Goal: Browse casually

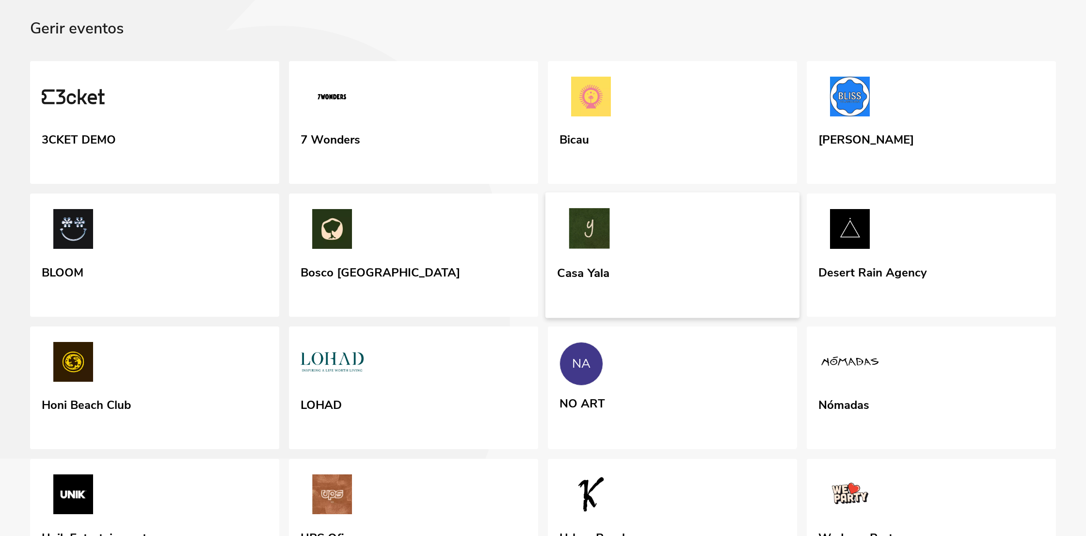
scroll to position [39, 0]
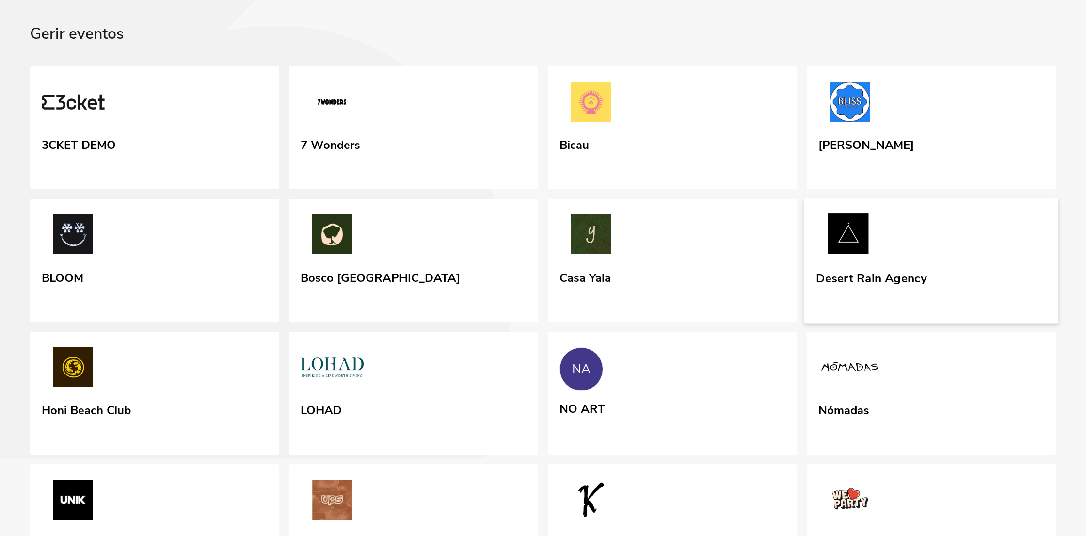
click at [828, 285] on div "Desert Rain Agency" at bounding box center [871, 276] width 111 height 17
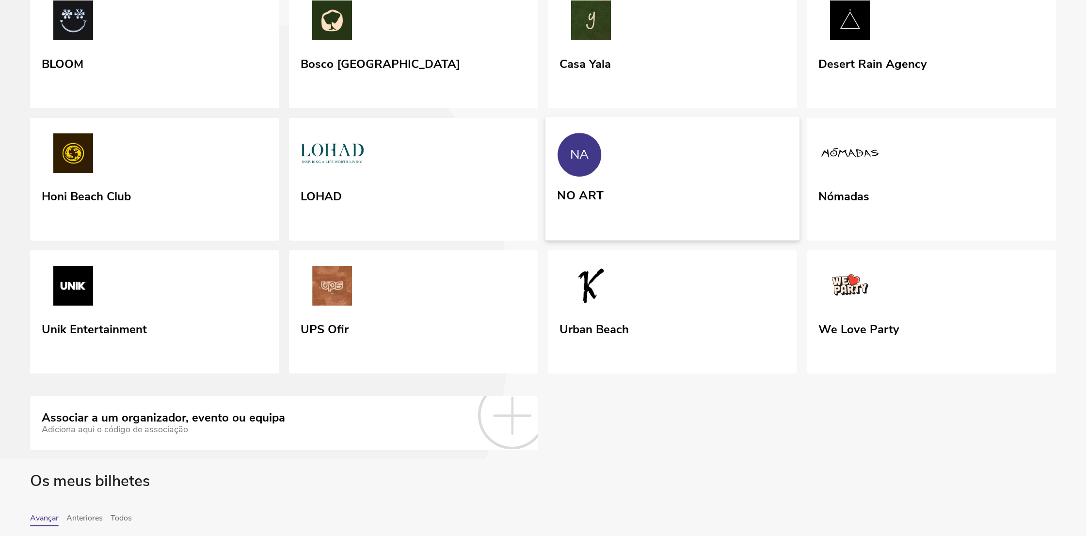
scroll to position [263, 0]
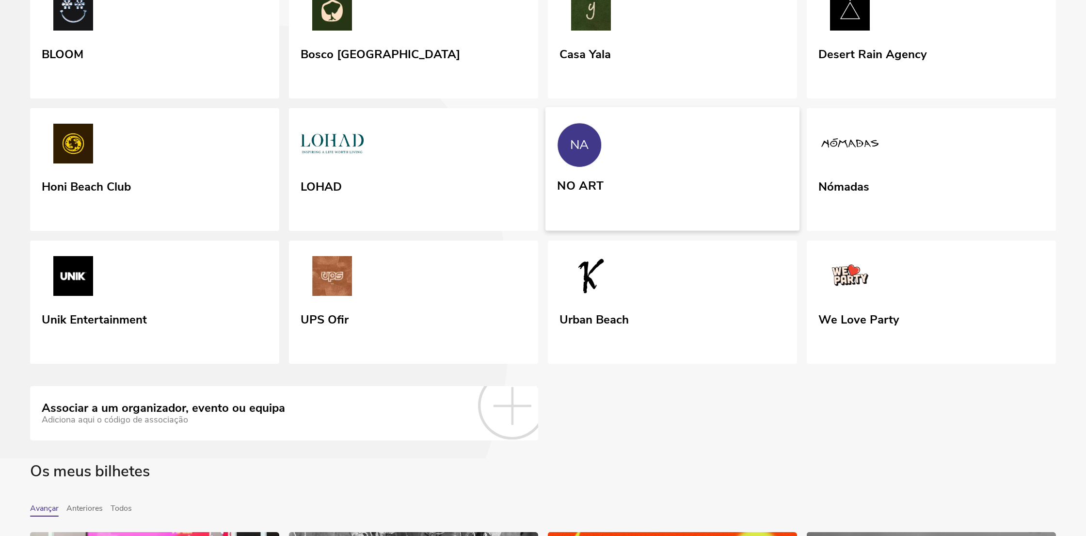
click at [685, 230] on link "NA NO ART" at bounding box center [672, 169] width 254 height 124
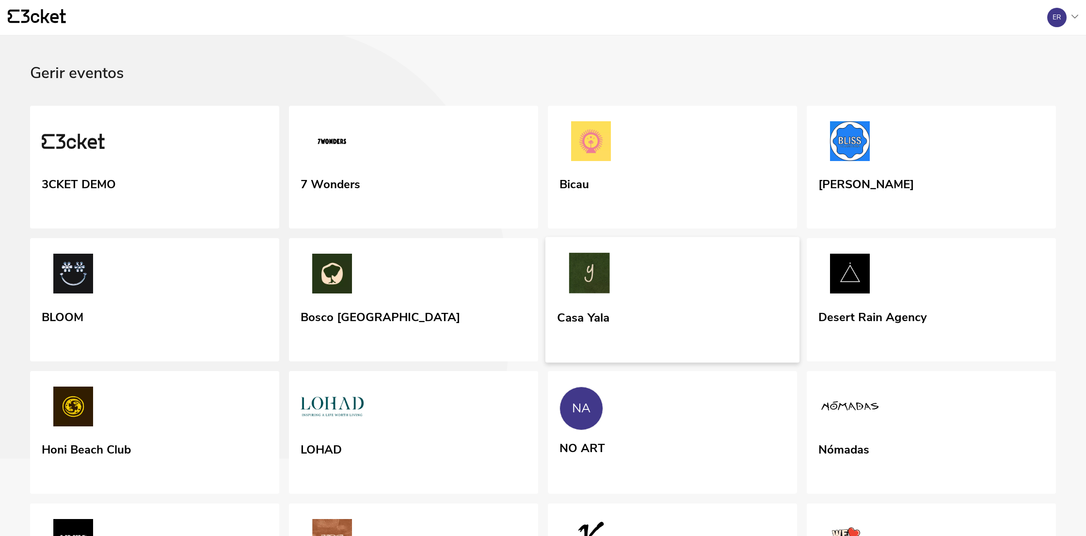
click at [680, 352] on link "Casa Yala" at bounding box center [672, 300] width 254 height 126
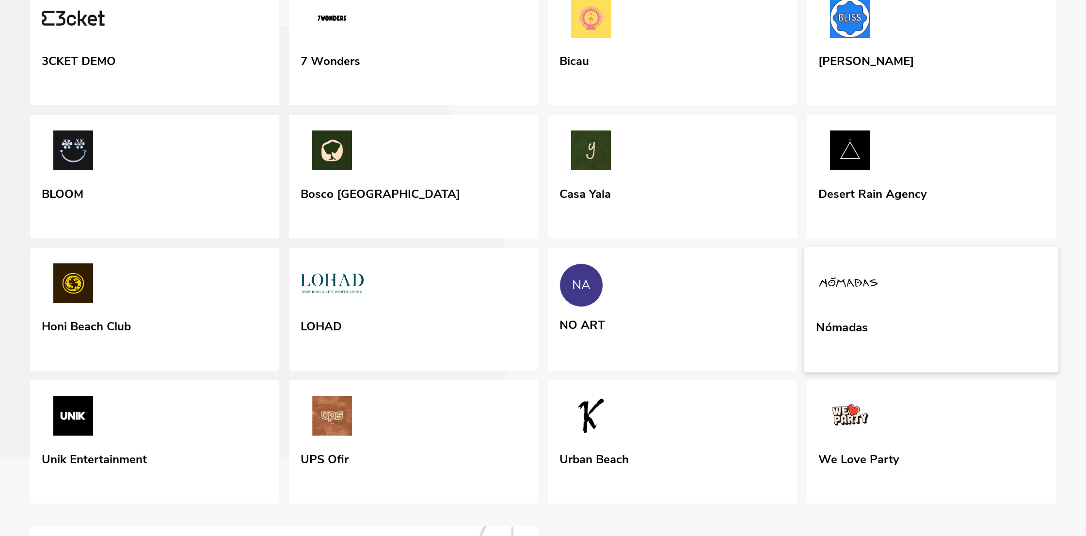
click at [949, 311] on link "Nómadas" at bounding box center [931, 309] width 254 height 126
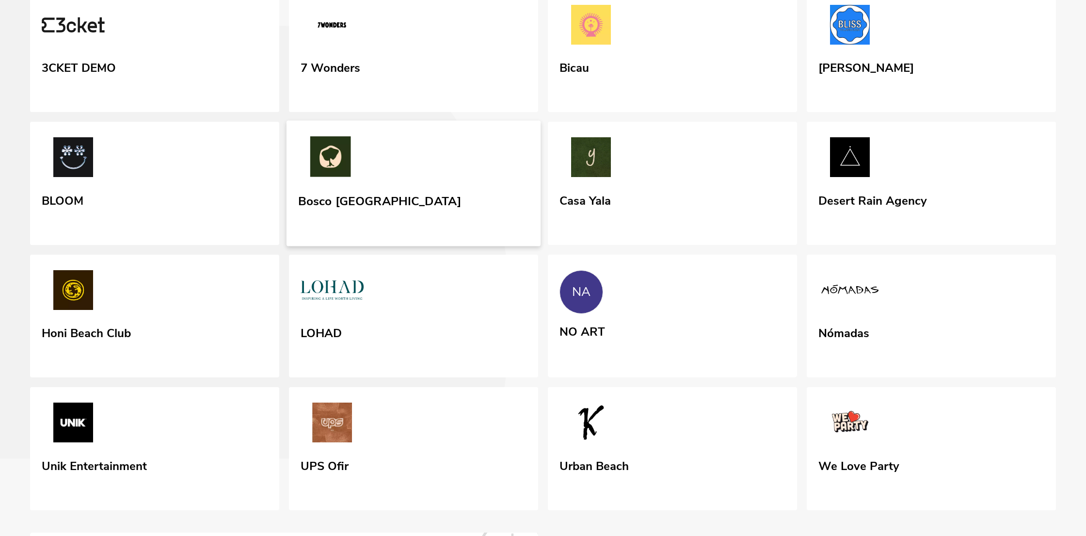
scroll to position [147, 0]
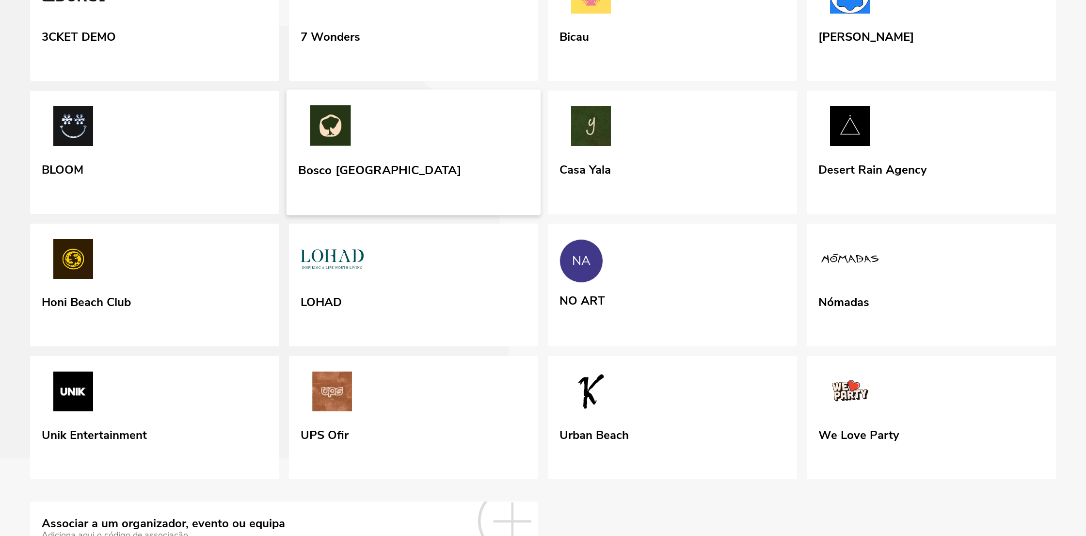
click at [433, 197] on link "Bosco [GEOGRAPHIC_DATA]" at bounding box center [414, 153] width 254 height 126
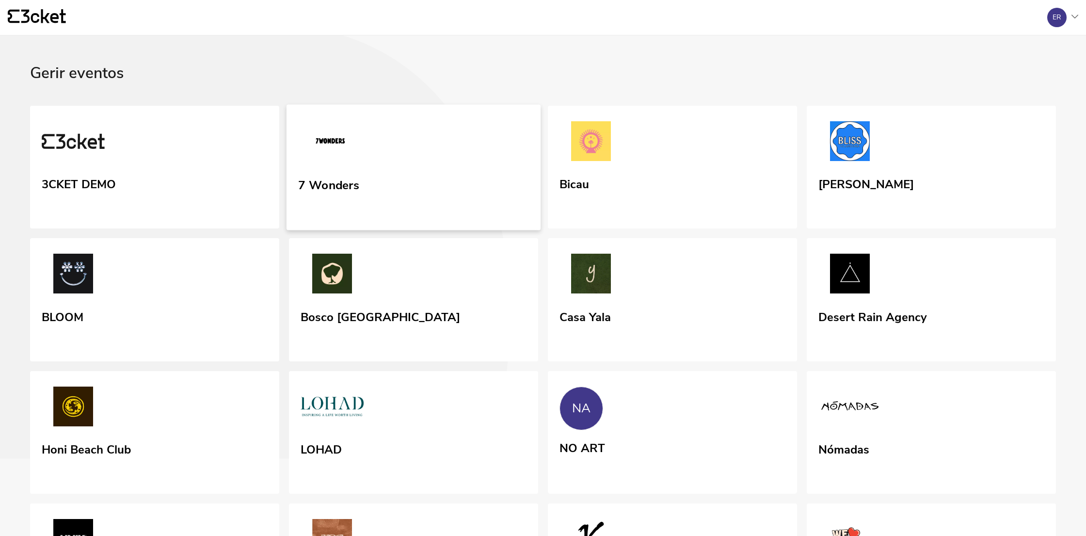
scroll to position [20, 0]
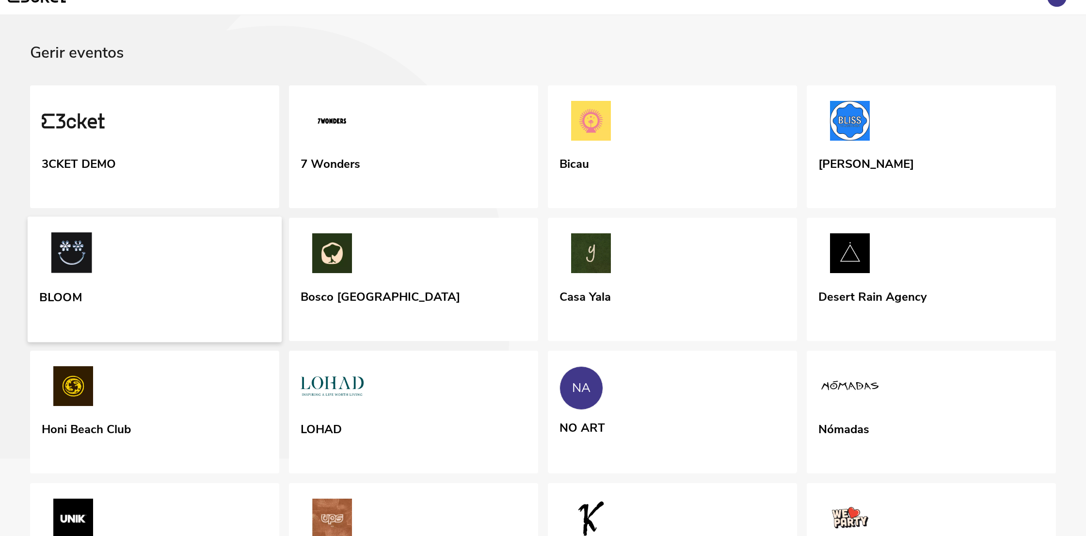
click at [192, 308] on link "BLOOM" at bounding box center [155, 280] width 254 height 126
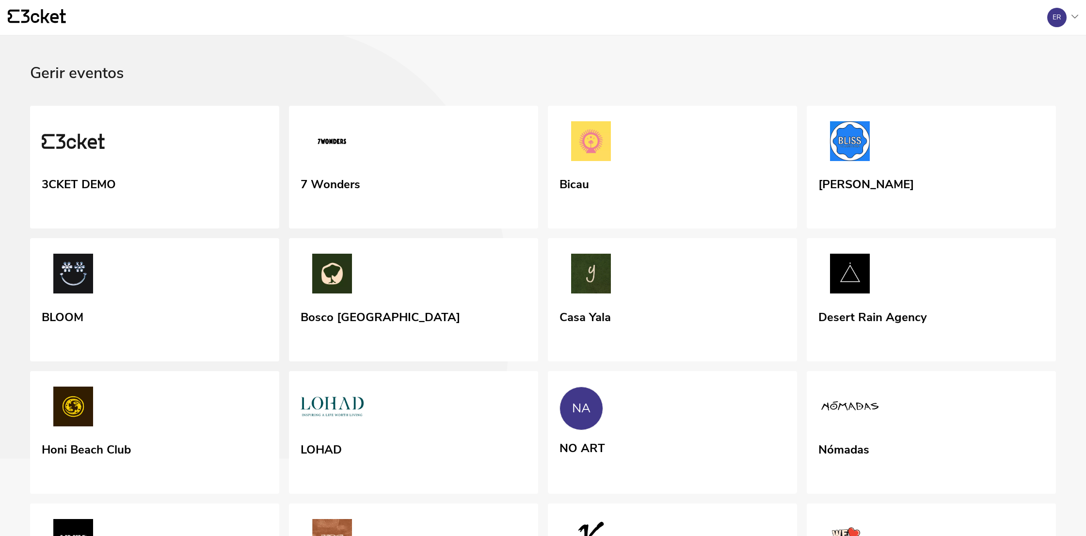
click at [630, 12] on div "{' '}" at bounding box center [524, 17] width 1032 height 16
click at [487, 363] on link "Bosco [GEOGRAPHIC_DATA]" at bounding box center [414, 300] width 254 height 126
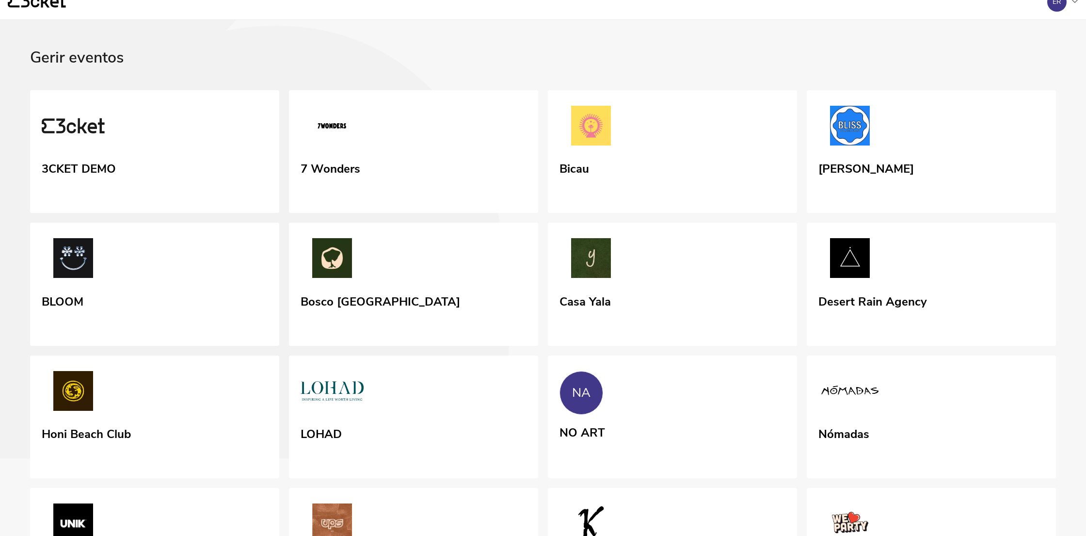
scroll to position [23, 0]
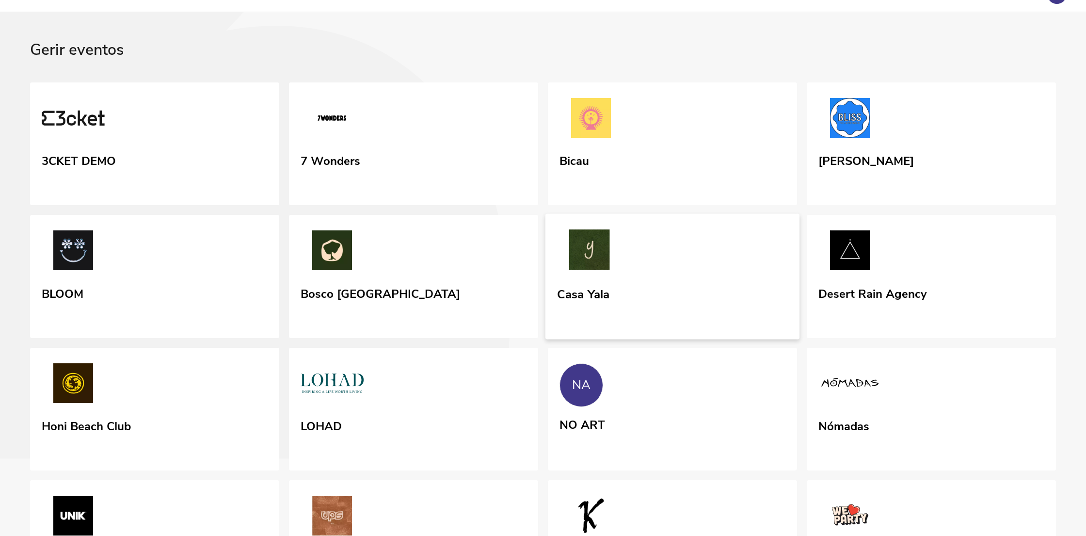
click at [565, 323] on div "Casa Yala" at bounding box center [583, 304] width 52 height 40
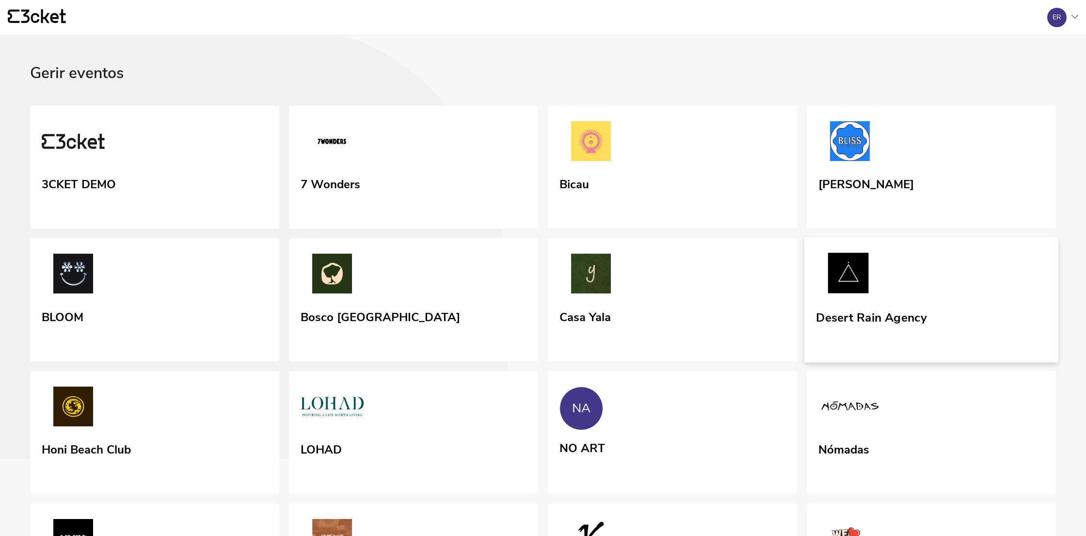
click at [941, 363] on link "Desert Rain Agency" at bounding box center [931, 300] width 254 height 126
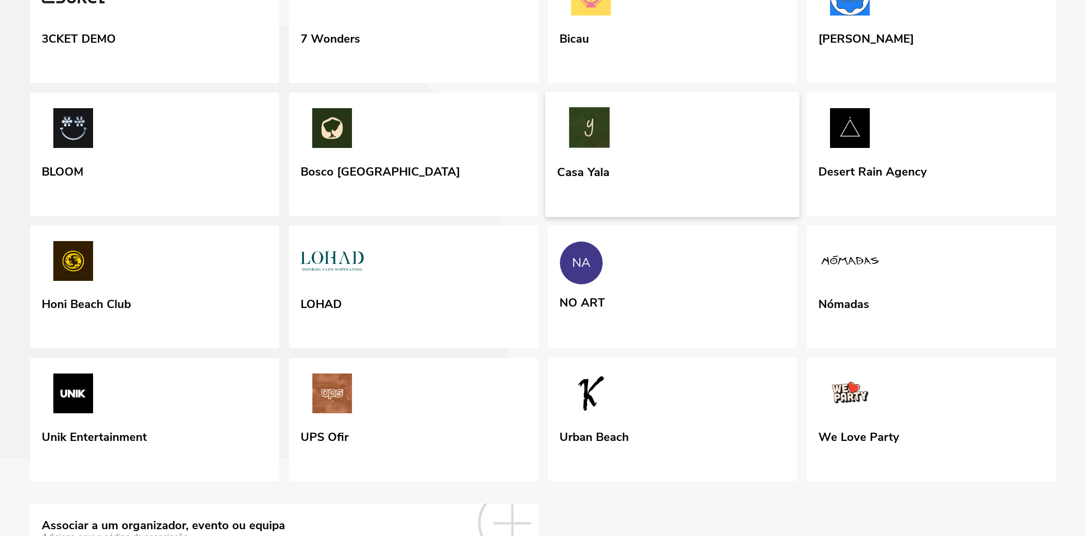
scroll to position [175, 0]
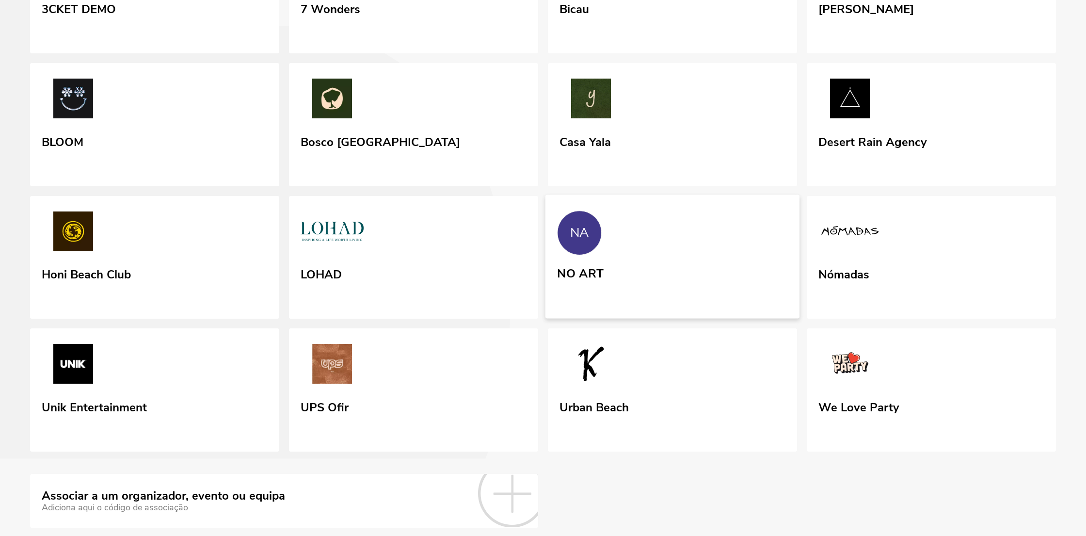
click at [711, 318] on link "NA NO ART" at bounding box center [672, 256] width 254 height 124
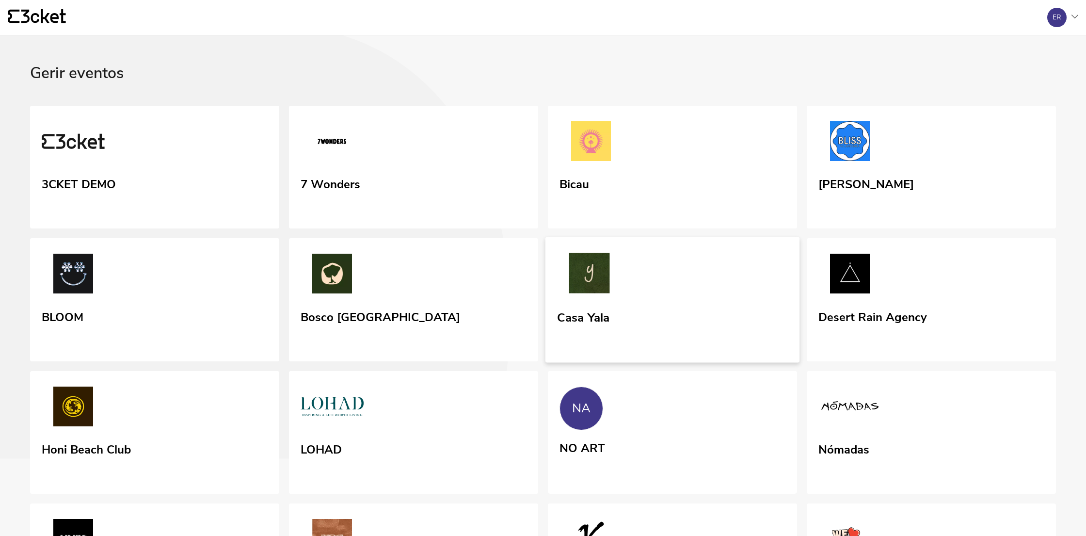
click at [620, 297] on img at bounding box center [589, 275] width 64 height 45
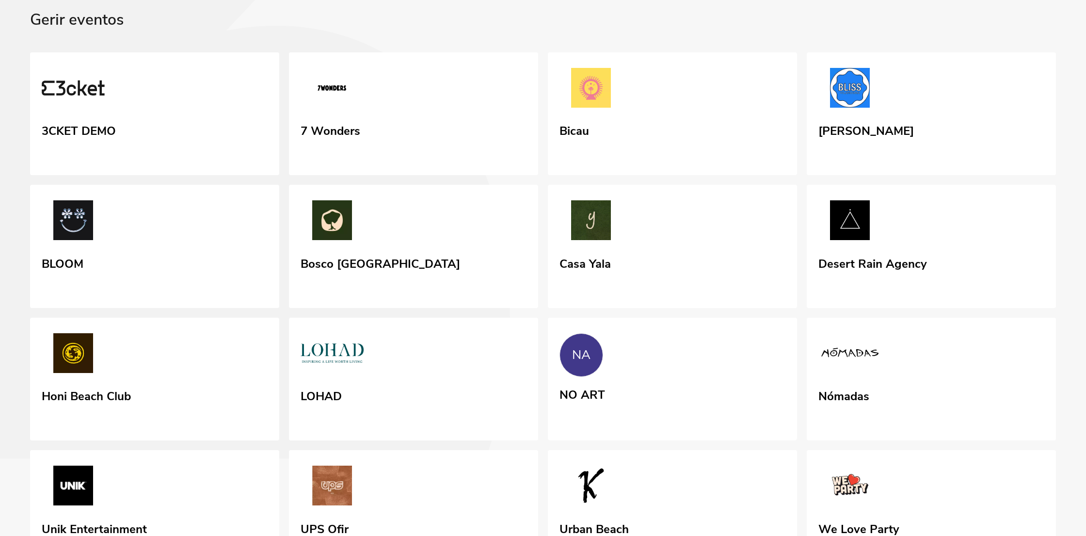
scroll to position [55, 0]
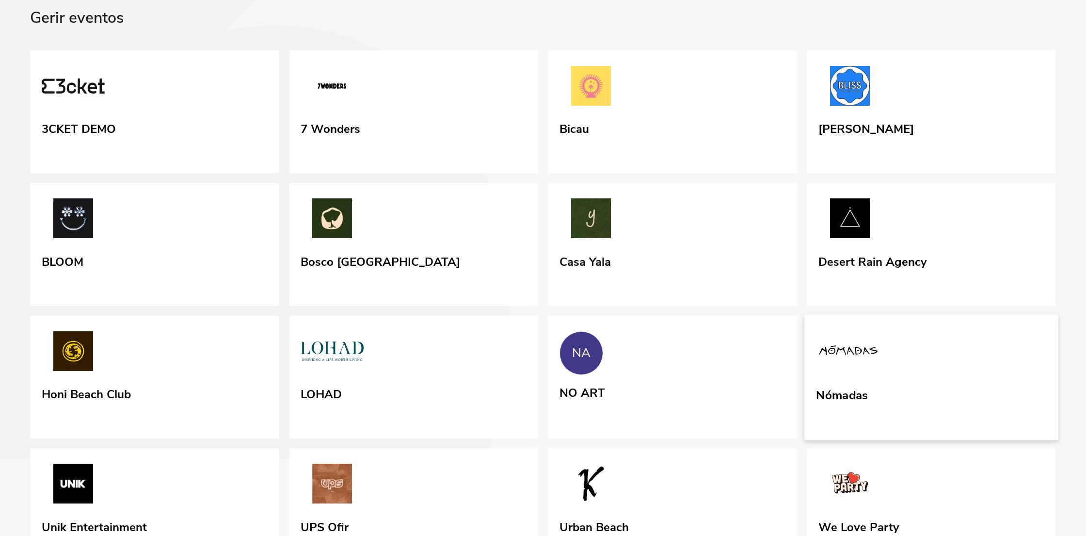
click at [879, 375] on img at bounding box center [848, 352] width 64 height 45
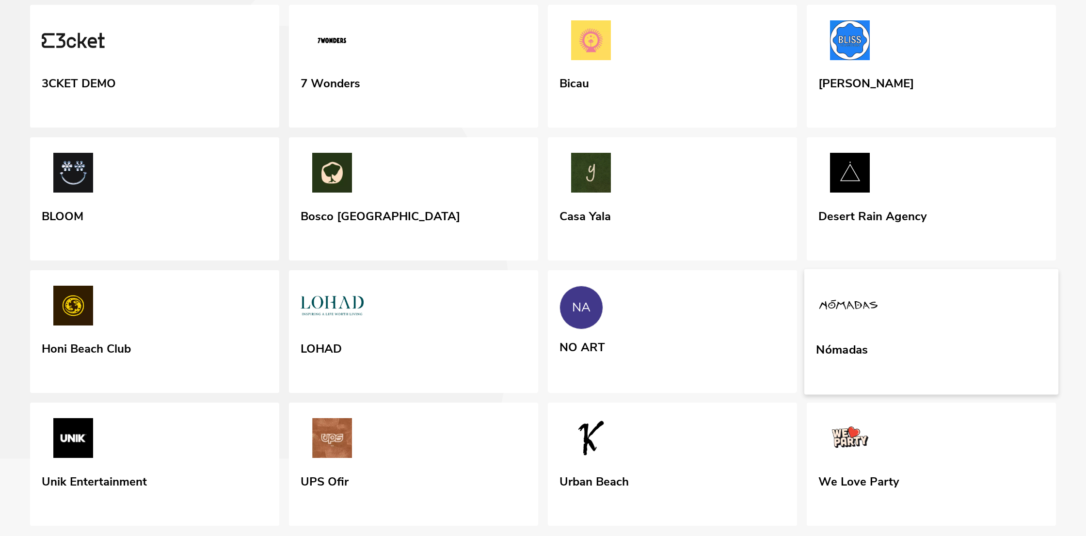
scroll to position [101, 0]
click at [853, 329] on img at bounding box center [848, 307] width 64 height 45
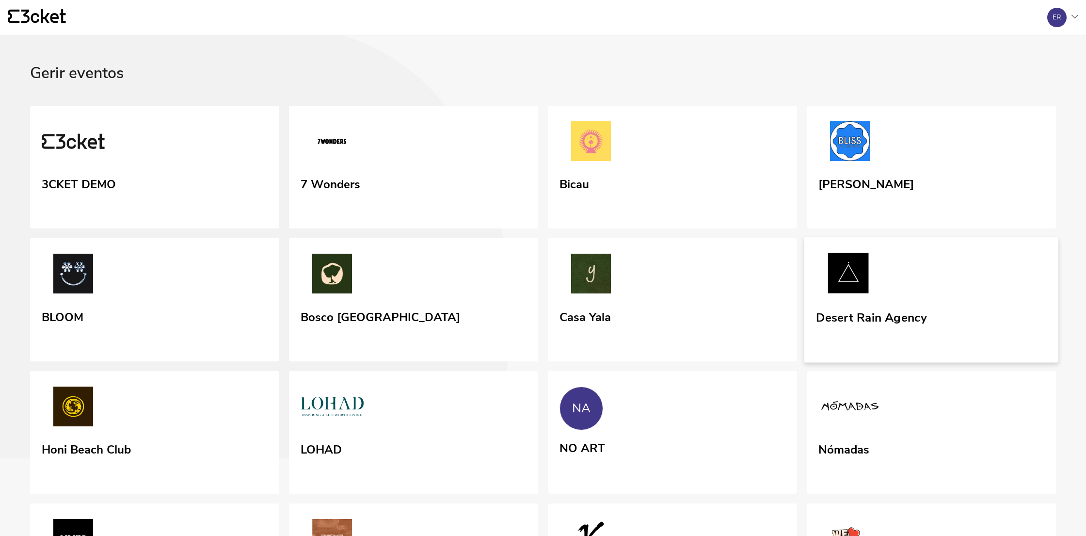
click at [943, 356] on link "Desert Rain Agency" at bounding box center [931, 300] width 254 height 126
